Goal: Task Accomplishment & Management: Complete application form

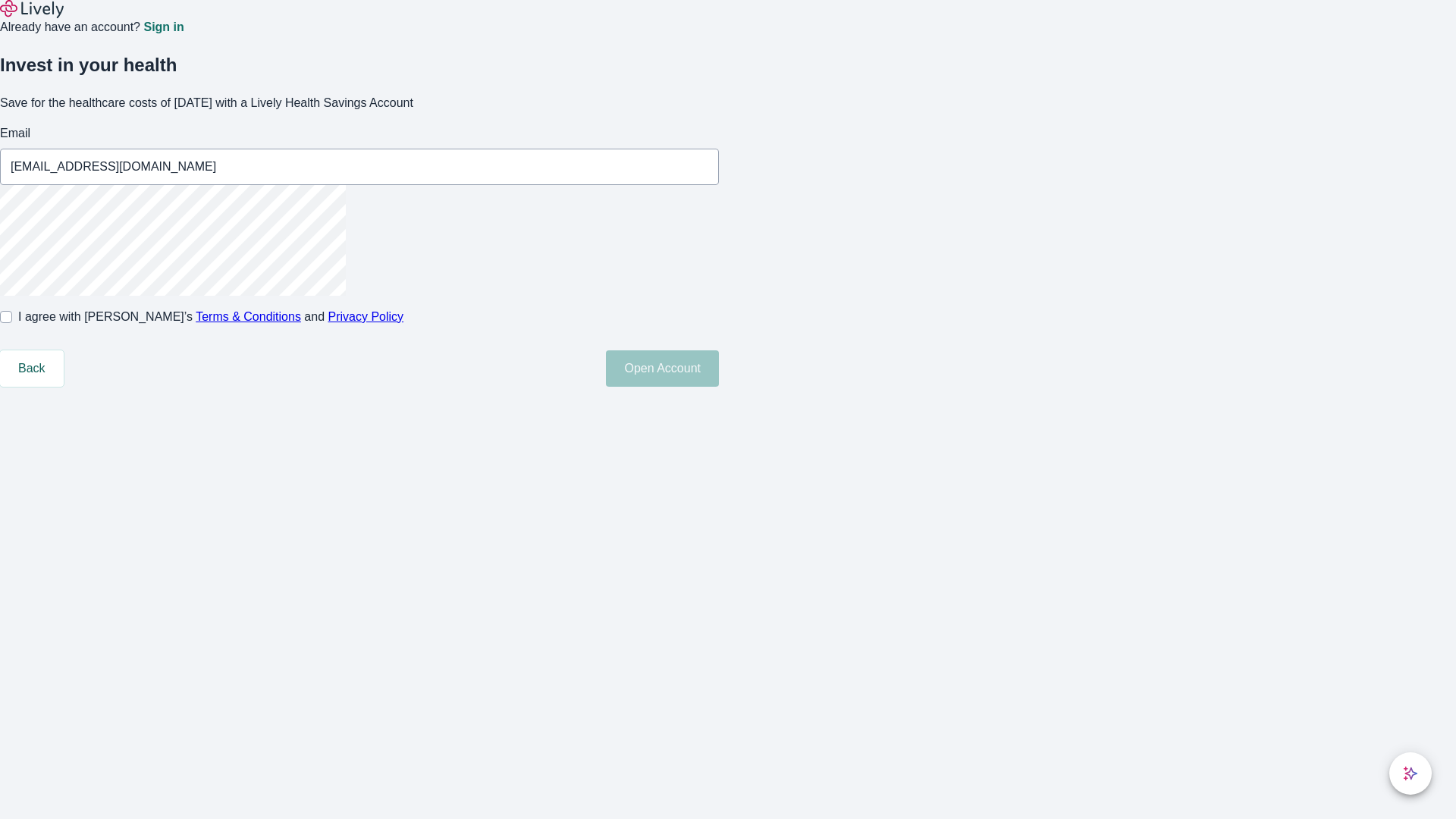
click at [12, 323] on input "I agree with Lively’s Terms & Conditions and Privacy Policy" at bounding box center [6, 317] width 12 height 12
checkbox input "true"
click at [719, 387] on button "Open Account" at bounding box center [662, 369] width 113 height 36
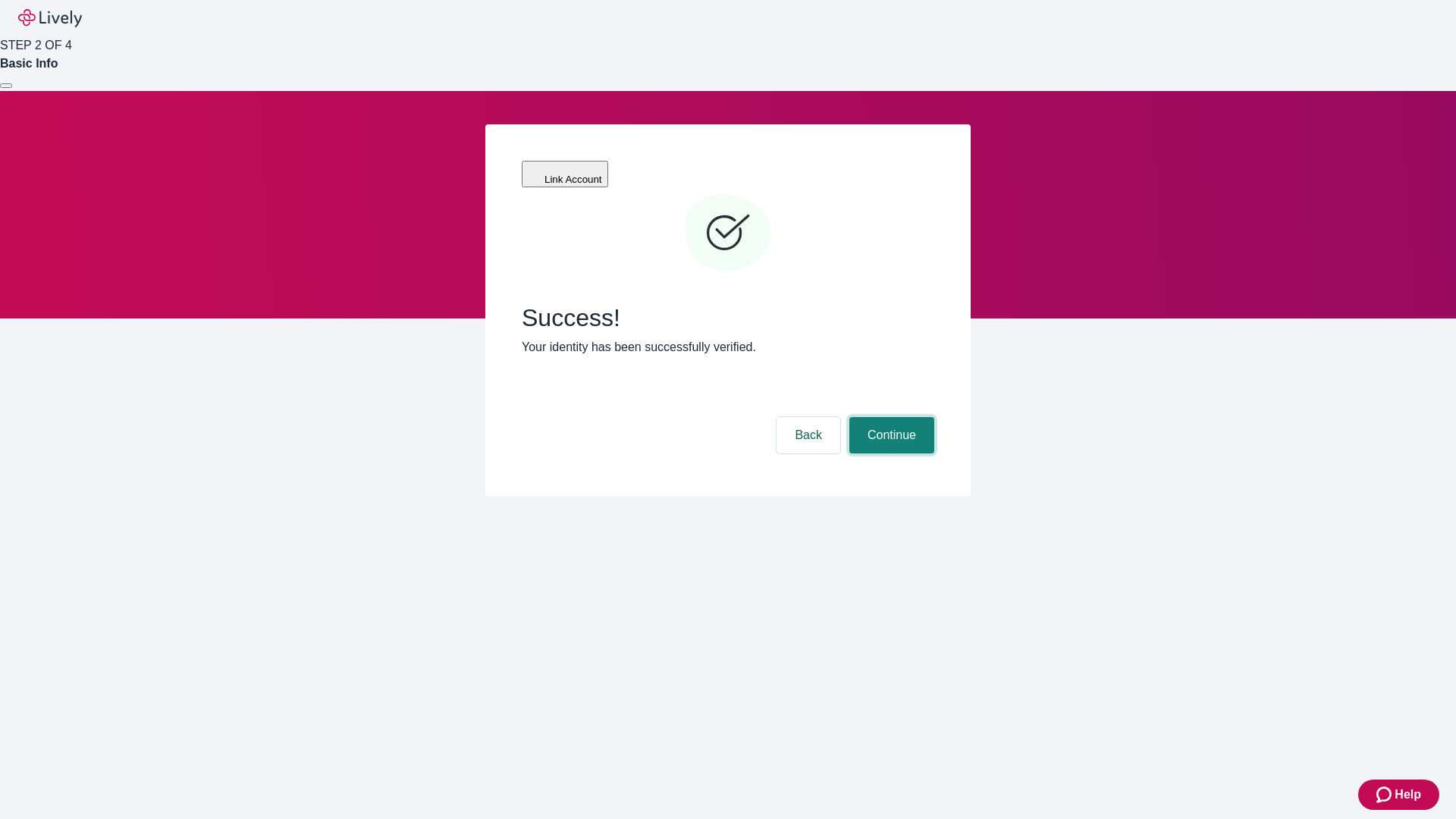
click at [889, 417] on button "Continue" at bounding box center [892, 436] width 85 height 36
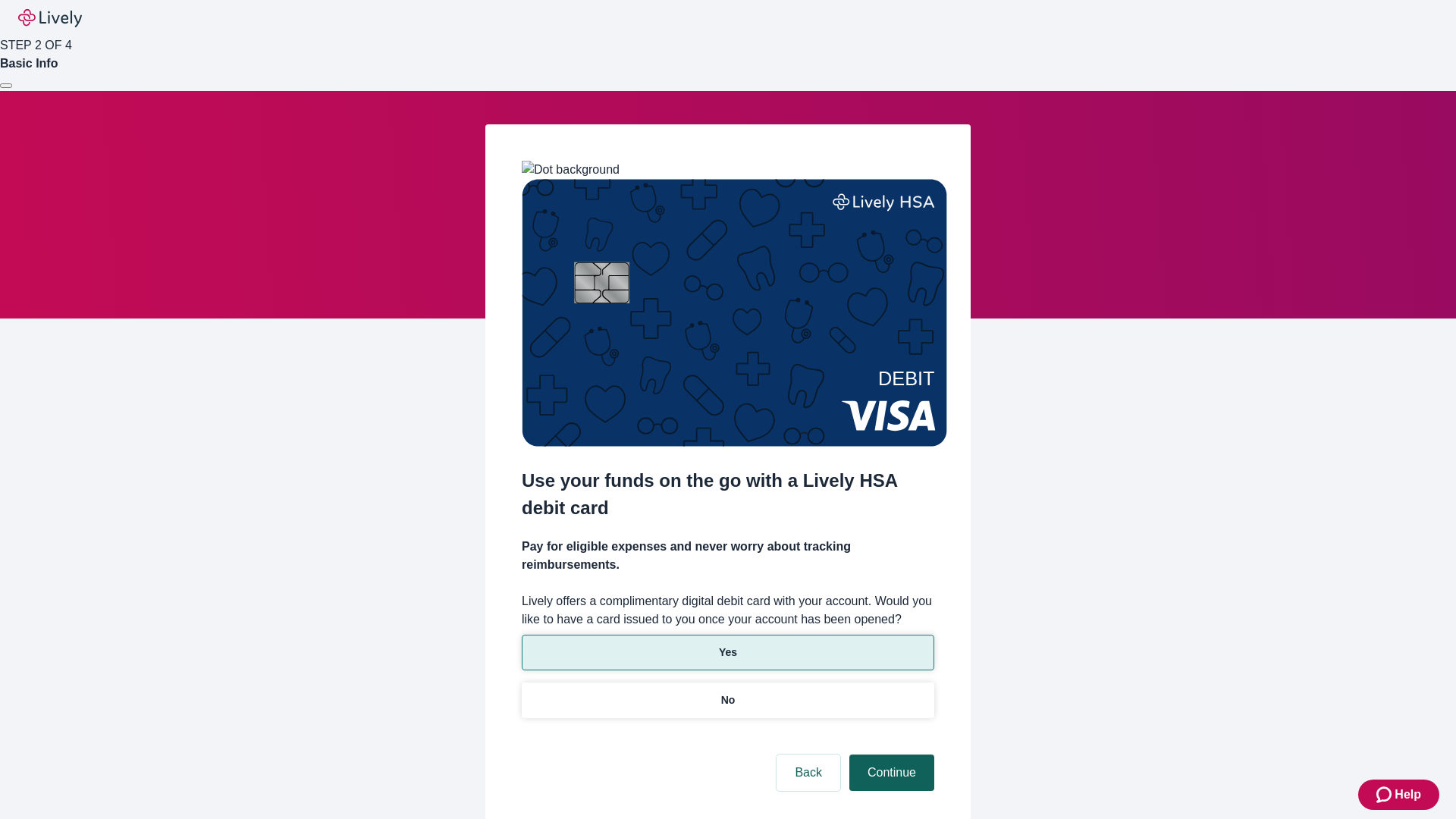
click at [727, 645] on p "Yes" at bounding box center [728, 652] width 18 height 16
click at [889, 755] on button "Continue" at bounding box center [892, 773] width 85 height 36
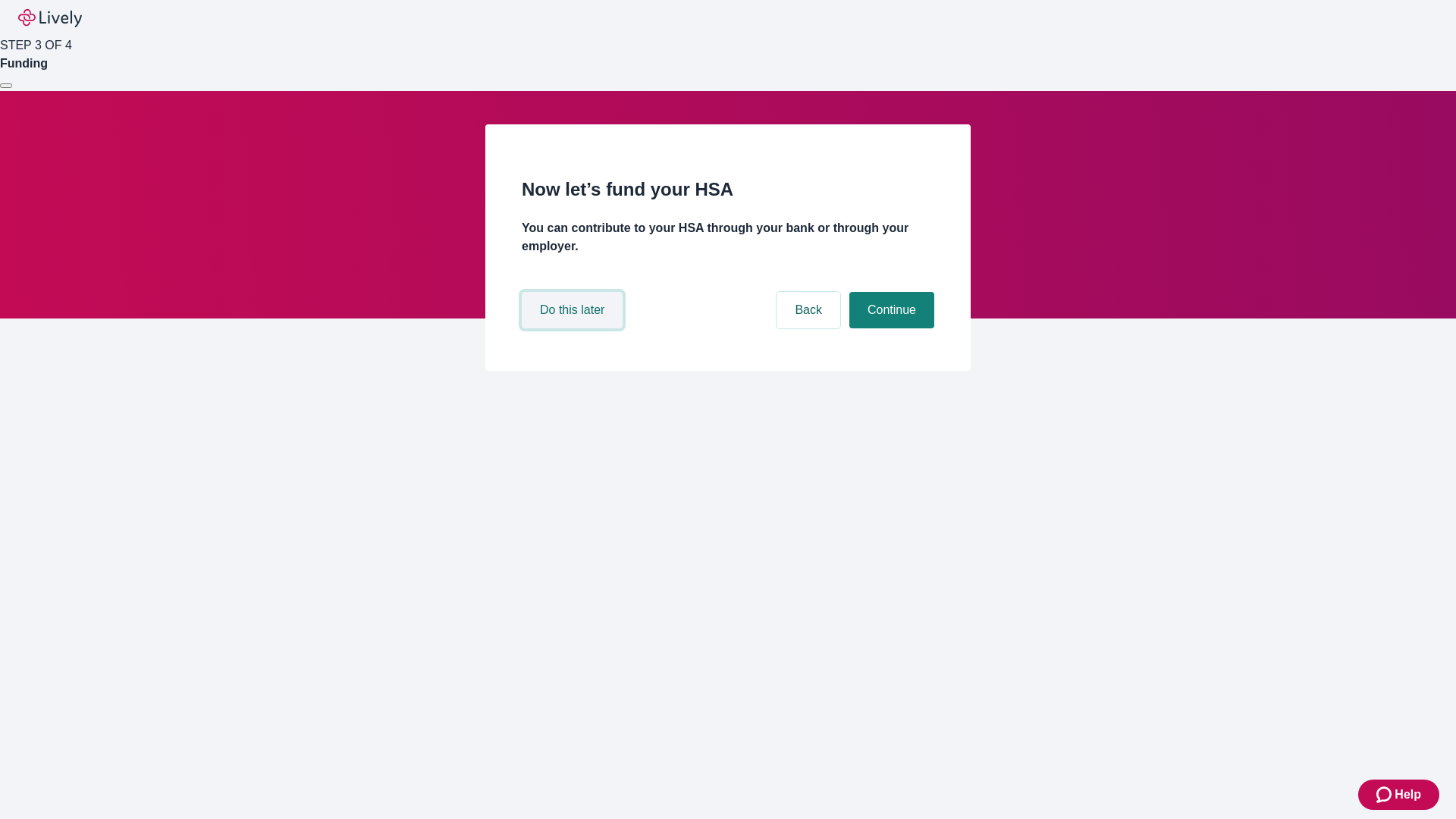
click at [574, 328] on button "Do this later" at bounding box center [572, 310] width 101 height 36
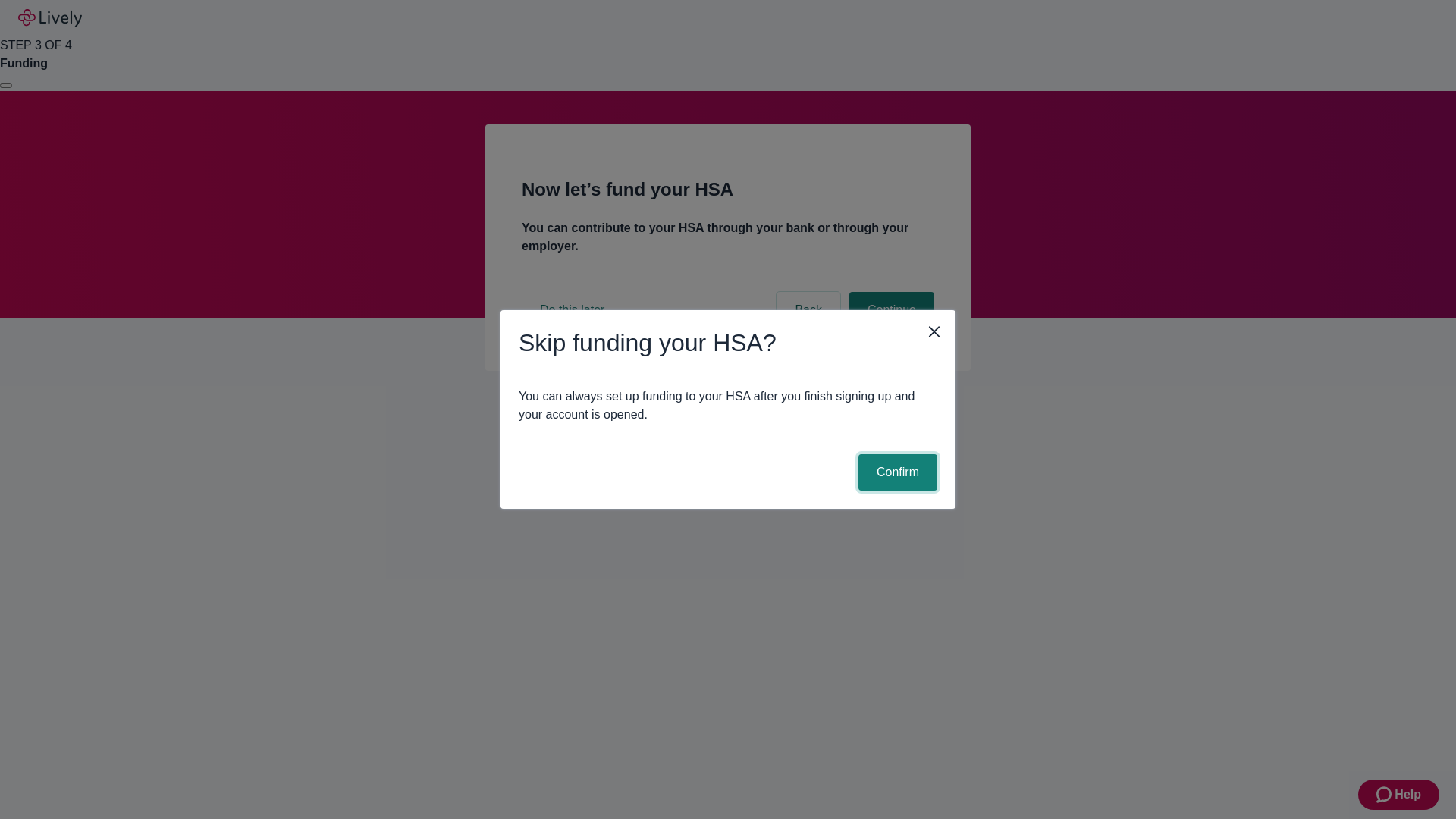
click at [896, 473] on button "Confirm" at bounding box center [897, 473] width 79 height 36
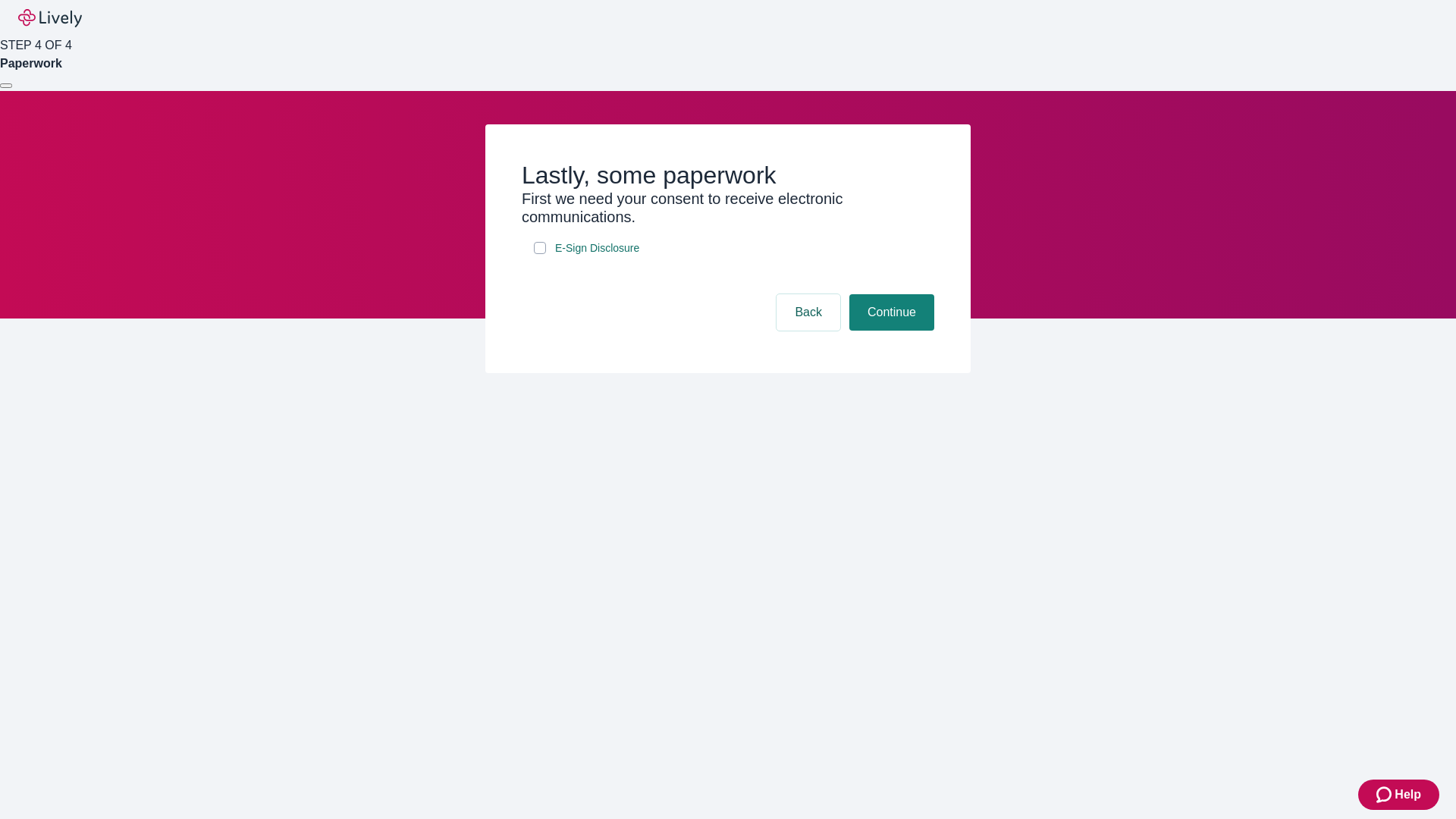
click at [540, 254] on input "E-Sign Disclosure" at bounding box center [540, 248] width 12 height 12
checkbox input "true"
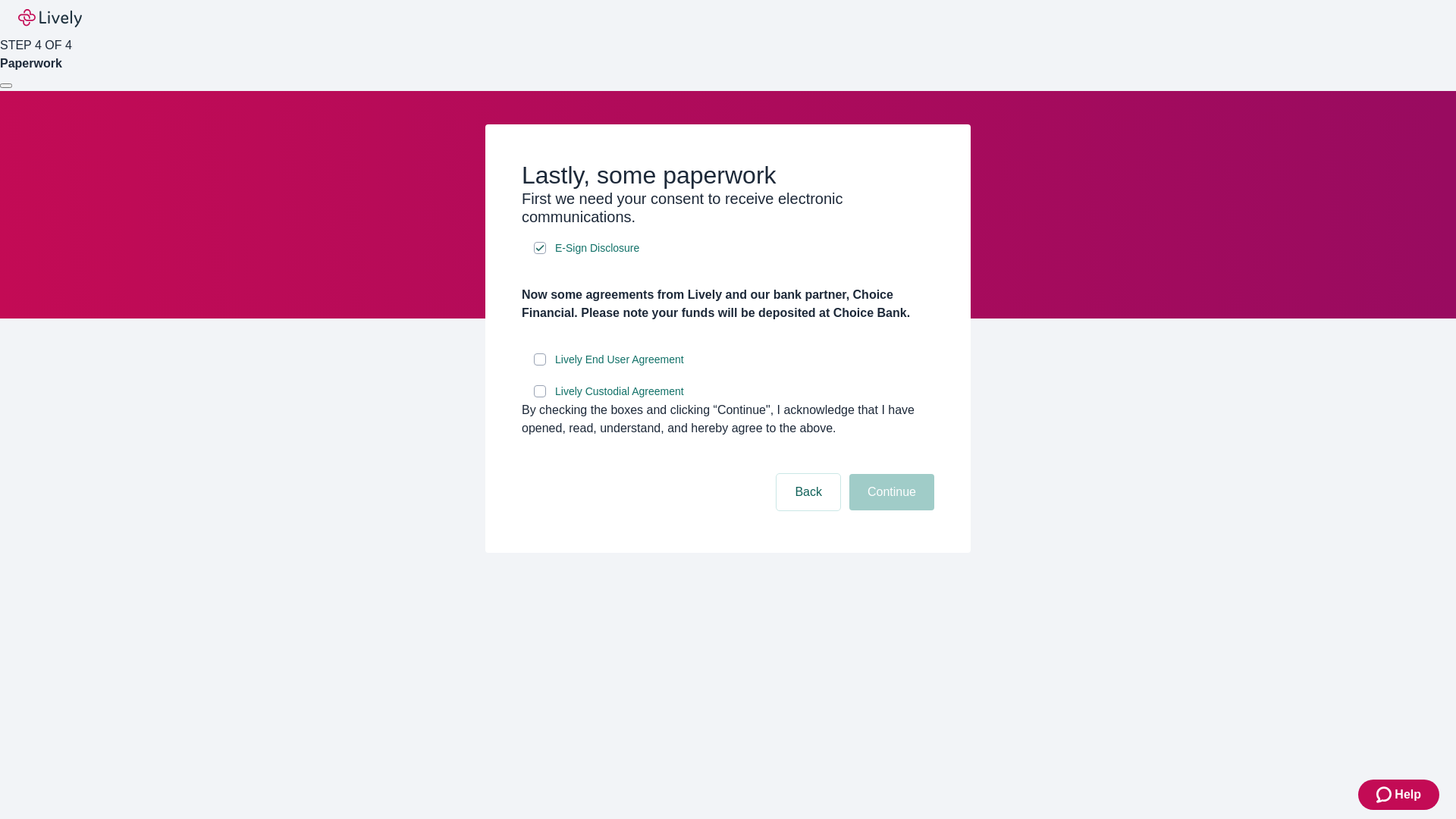
click at [540, 365] on input "Lively End User Agreement" at bounding box center [540, 360] width 12 height 12
checkbox input "true"
click at [540, 398] on input "Lively Custodial Agreement" at bounding box center [540, 391] width 12 height 12
checkbox input "true"
click at [889, 511] on button "Continue" at bounding box center [892, 493] width 85 height 36
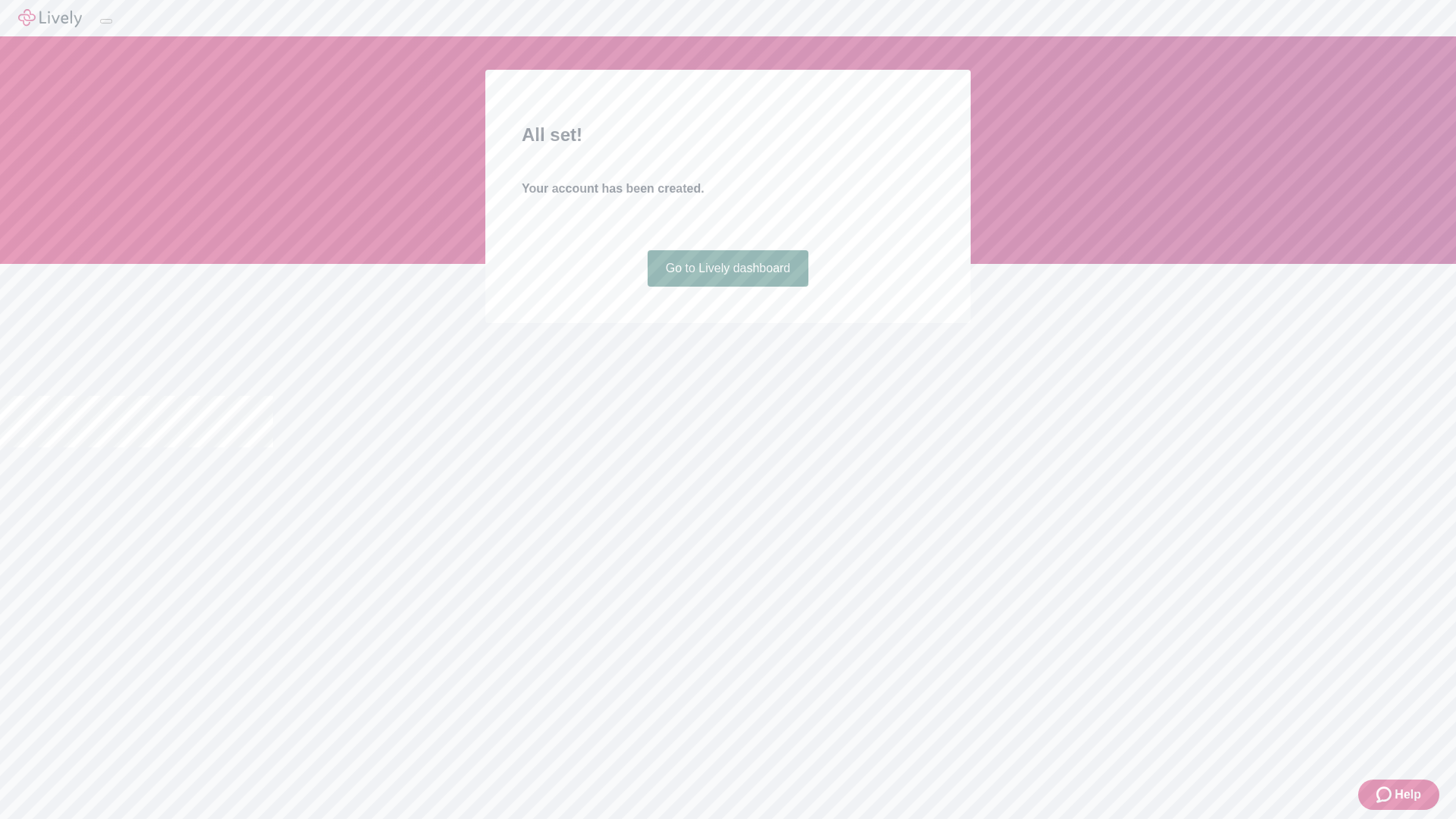
click at [727, 287] on link "Go to Lively dashboard" at bounding box center [728, 269] width 161 height 36
